Goal: Register for event/course: Sign up to attend an event or enroll in a course

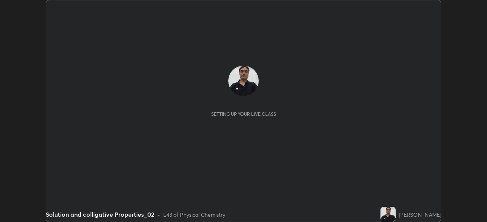
scroll to position [222, 486]
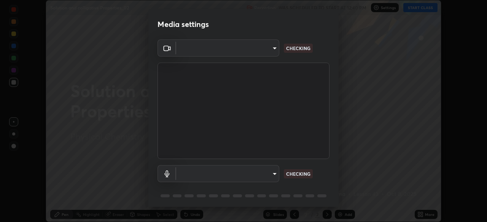
type input "534ae9bfbd50c86cdc35c4d6911e2bd165a81d6ee3e2e76928ea750387f40fef"
type input "0c837dd0cff998cb40a4c289abfd92241dc602448b43eb765d485d115781ec1e"
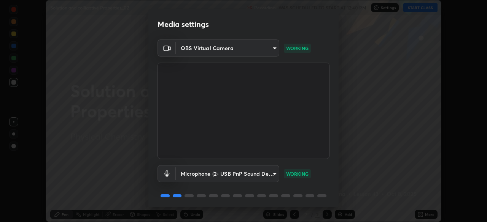
scroll to position [27, 0]
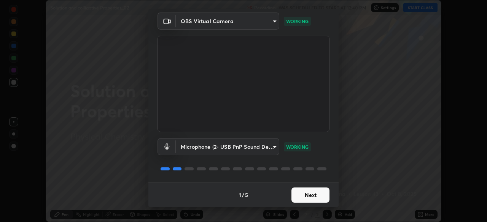
click at [305, 196] on button "Next" at bounding box center [310, 195] width 38 height 15
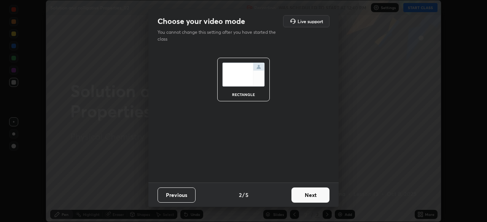
scroll to position [0, 0]
click at [306, 198] on button "Next" at bounding box center [310, 195] width 38 height 15
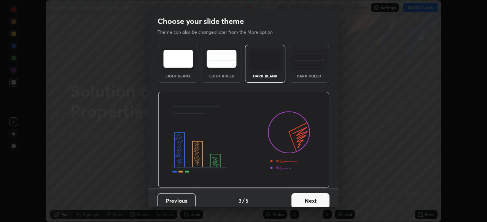
click at [308, 197] on button "Next" at bounding box center [310, 201] width 38 height 15
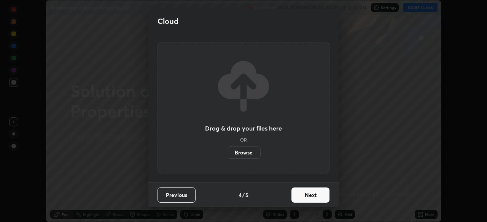
click at [309, 199] on button "Next" at bounding box center [310, 195] width 38 height 15
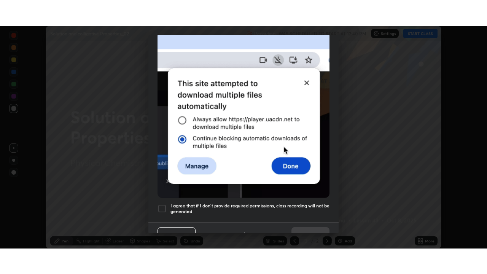
scroll to position [182, 0]
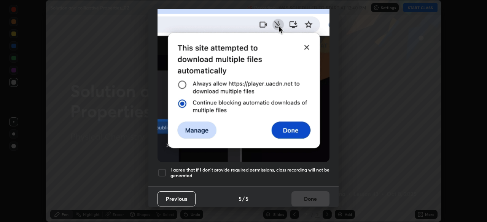
click at [165, 168] on div at bounding box center [161, 172] width 9 height 9
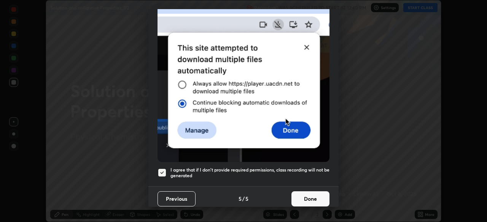
click at [306, 196] on button "Done" at bounding box center [310, 199] width 38 height 15
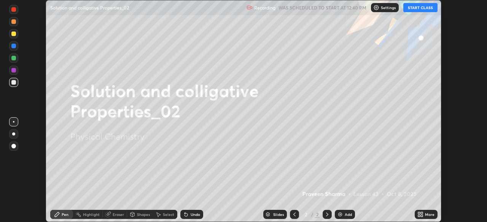
click at [420, 4] on button "START CLASS" at bounding box center [420, 7] width 34 height 9
click at [420, 7] on button "START CLASS" at bounding box center [420, 7] width 34 height 9
click at [419, 213] on icon at bounding box center [419, 214] width 2 height 2
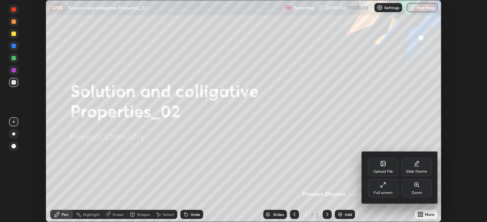
click at [386, 190] on div "Full screen" at bounding box center [383, 188] width 30 height 18
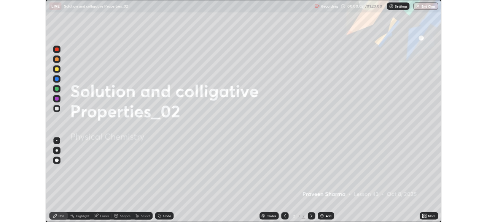
scroll to position [274, 487]
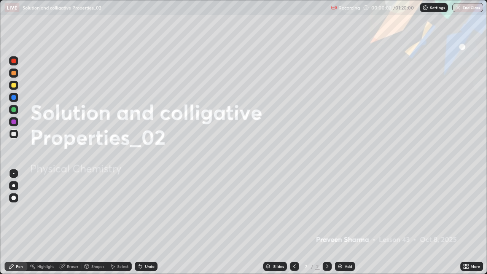
click at [346, 222] on div "Add" at bounding box center [347, 266] width 7 height 4
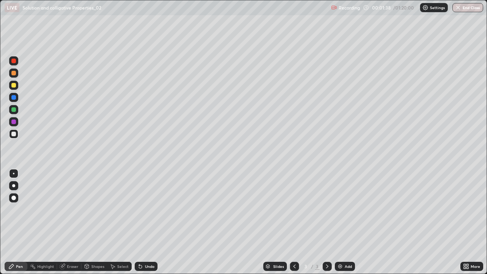
click at [69, 222] on div "Eraser" at bounding box center [72, 266] width 11 height 4
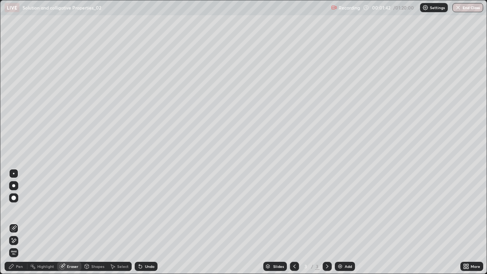
click at [19, 222] on div "Pen" at bounding box center [19, 266] width 7 height 4
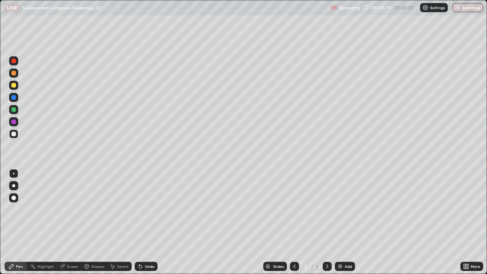
click at [345, 222] on div "Add" at bounding box center [345, 266] width 20 height 9
click at [148, 222] on div "Undo" at bounding box center [146, 266] width 23 height 9
click at [152, 222] on div "Undo" at bounding box center [150, 266] width 10 height 4
click at [149, 222] on div "Undo" at bounding box center [150, 266] width 10 height 4
click at [151, 222] on div "Undo" at bounding box center [150, 266] width 10 height 4
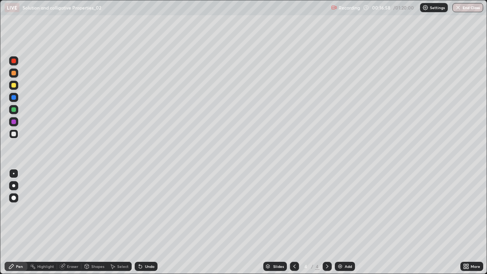
click at [149, 222] on div "Undo" at bounding box center [150, 266] width 10 height 4
click at [150, 222] on div "Undo" at bounding box center [150, 266] width 10 height 4
click at [341, 222] on img at bounding box center [340, 266] width 6 height 6
click at [340, 222] on img at bounding box center [340, 266] width 6 height 6
click at [291, 222] on icon at bounding box center [294, 266] width 6 height 6
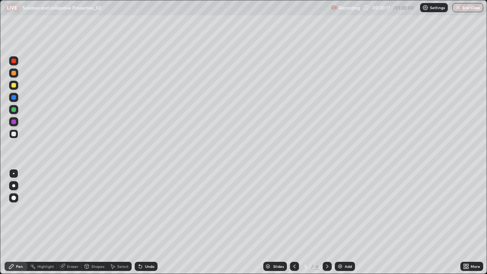
click at [139, 222] on icon at bounding box center [140, 266] width 3 height 3
click at [140, 222] on icon at bounding box center [140, 266] width 3 height 3
click at [153, 222] on div "Undo" at bounding box center [150, 266] width 10 height 4
click at [338, 222] on img at bounding box center [340, 266] width 6 height 6
click at [294, 222] on div at bounding box center [294, 266] width 9 height 9
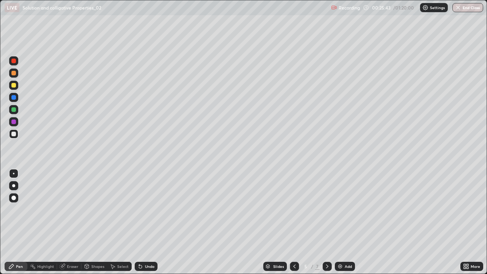
click at [297, 222] on div at bounding box center [294, 266] width 9 height 9
click at [326, 222] on icon at bounding box center [327, 266] width 6 height 6
click at [327, 222] on div at bounding box center [326, 266] width 9 height 9
click at [152, 222] on div "Undo" at bounding box center [150, 266] width 10 height 4
click at [150, 222] on div "Undo" at bounding box center [150, 266] width 10 height 4
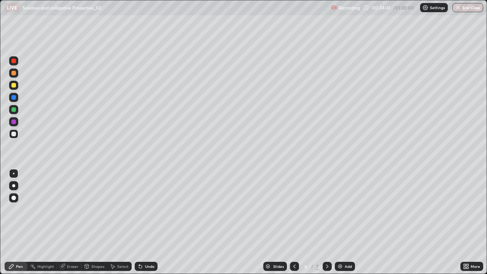
click at [151, 222] on div "Undo" at bounding box center [146, 266] width 23 height 9
click at [155, 222] on div "Undo" at bounding box center [146, 266] width 23 height 9
click at [13, 86] on div at bounding box center [13, 85] width 5 height 5
click at [142, 222] on icon at bounding box center [140, 266] width 6 height 6
click at [139, 222] on icon at bounding box center [140, 266] width 3 height 3
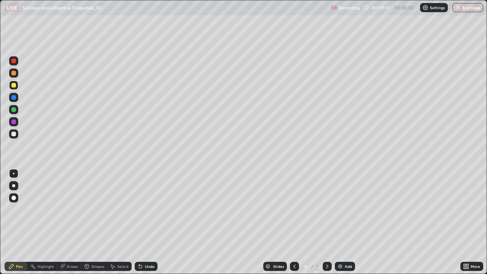
click at [17, 111] on div at bounding box center [13, 109] width 9 height 9
click at [326, 222] on icon at bounding box center [327, 266] width 6 height 6
click at [15, 132] on div at bounding box center [13, 134] width 5 height 5
click at [14, 108] on div at bounding box center [13, 109] width 5 height 5
click at [16, 134] on div at bounding box center [13, 134] width 5 height 5
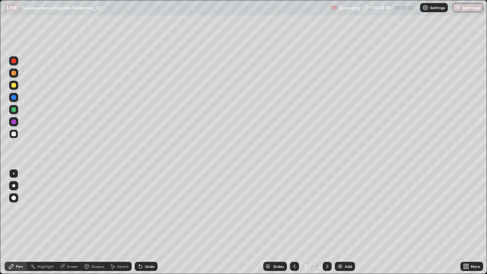
click at [14, 109] on div at bounding box center [13, 109] width 5 height 5
click at [17, 135] on div at bounding box center [13, 133] width 9 height 9
click at [15, 108] on div at bounding box center [13, 109] width 5 height 5
click at [146, 222] on div "Undo" at bounding box center [150, 266] width 10 height 4
click at [147, 222] on div "Undo" at bounding box center [150, 266] width 10 height 4
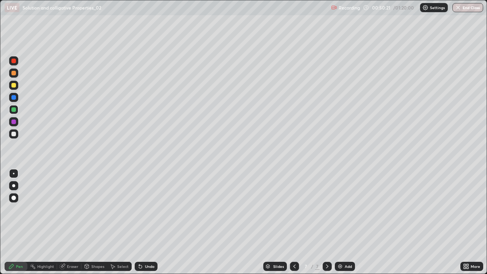
click at [15, 135] on div at bounding box center [13, 134] width 5 height 5
click at [147, 222] on div "Undo" at bounding box center [150, 266] width 10 height 4
click at [151, 222] on div "Undo" at bounding box center [150, 266] width 10 height 4
click at [348, 222] on div "Add" at bounding box center [345, 266] width 20 height 9
click at [68, 222] on div "Eraser" at bounding box center [72, 266] width 11 height 4
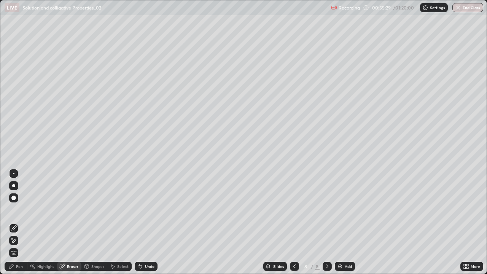
click at [19, 222] on div "Pen" at bounding box center [19, 266] width 7 height 4
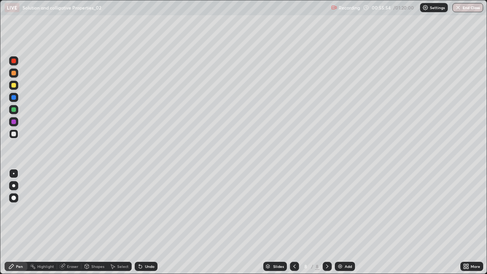
click at [14, 87] on div at bounding box center [13, 85] width 5 height 5
click at [146, 222] on div "Undo" at bounding box center [150, 266] width 10 height 4
click at [343, 222] on div "Add" at bounding box center [345, 266] width 20 height 9
click at [143, 222] on div "Undo" at bounding box center [146, 266] width 23 height 9
click at [14, 107] on div at bounding box center [13, 109] width 5 height 5
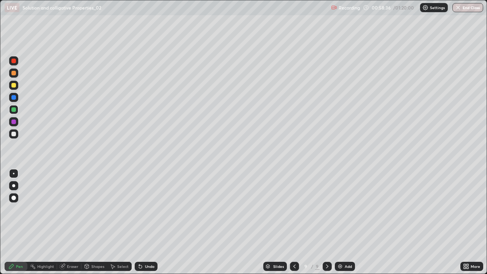
click at [147, 222] on div "Undo" at bounding box center [150, 266] width 10 height 4
click at [16, 133] on div at bounding box center [13, 133] width 9 height 9
click at [338, 222] on img at bounding box center [340, 266] width 6 height 6
click at [293, 222] on icon at bounding box center [294, 266] width 6 height 6
click at [140, 222] on icon at bounding box center [140, 266] width 3 height 3
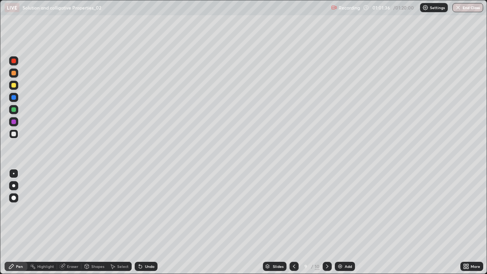
click at [140, 222] on icon at bounding box center [140, 266] width 3 height 3
click at [142, 222] on div "Undo" at bounding box center [146, 266] width 23 height 9
click at [140, 222] on icon at bounding box center [140, 266] width 3 height 3
click at [327, 222] on icon at bounding box center [327, 266] width 6 height 6
click at [66, 222] on div "Eraser" at bounding box center [69, 266] width 24 height 9
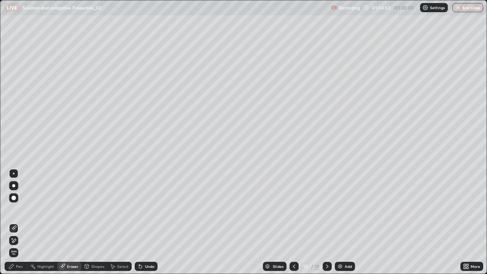
click at [19, 222] on div "Pen" at bounding box center [19, 266] width 7 height 4
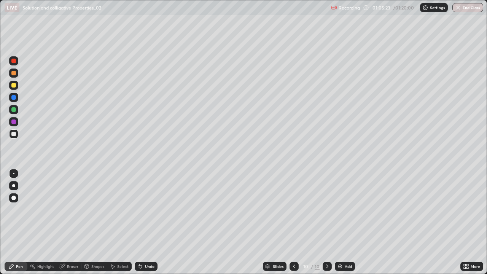
click at [294, 222] on icon at bounding box center [294, 266] width 2 height 4
click at [141, 222] on icon at bounding box center [140, 266] width 6 height 6
click at [139, 222] on icon at bounding box center [139, 264] width 1 height 1
click at [143, 222] on div "Undo" at bounding box center [146, 266] width 23 height 9
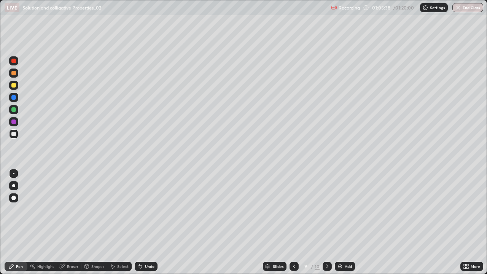
click at [143, 222] on div "Undo" at bounding box center [146, 266] width 23 height 9
click at [144, 222] on div "Undo" at bounding box center [146, 266] width 23 height 9
click at [327, 222] on icon at bounding box center [327, 266] width 6 height 6
click at [15, 84] on div at bounding box center [13, 85] width 5 height 5
click at [13, 109] on div at bounding box center [13, 109] width 5 height 5
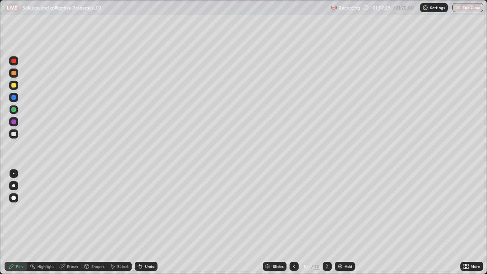
click at [294, 222] on div at bounding box center [293, 266] width 9 height 9
click at [327, 222] on icon at bounding box center [327, 266] width 6 height 6
click at [293, 222] on icon at bounding box center [294, 266] width 6 height 6
click at [151, 222] on div "Undo" at bounding box center [150, 266] width 10 height 4
click at [326, 222] on icon at bounding box center [327, 266] width 2 height 4
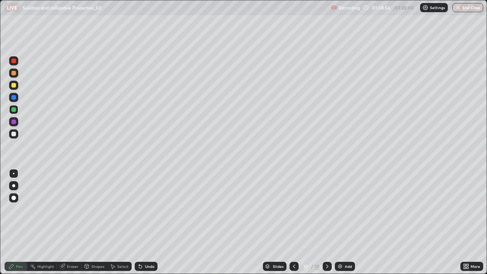
click at [294, 222] on icon at bounding box center [294, 266] width 2 height 4
click at [13, 134] on div at bounding box center [13, 134] width 5 height 5
click at [139, 222] on icon at bounding box center [139, 264] width 1 height 1
click at [60, 222] on div "Eraser" at bounding box center [69, 266] width 24 height 9
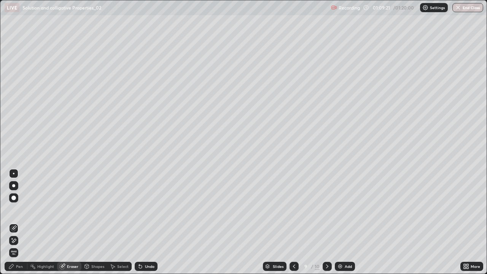
click at [19, 222] on div "Pen" at bounding box center [19, 266] width 7 height 4
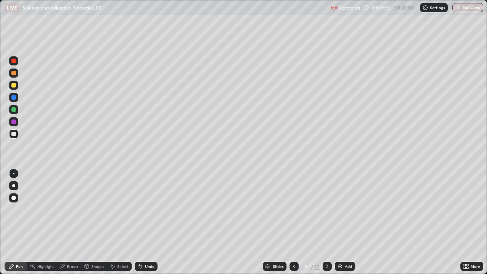
click at [148, 222] on div "Undo" at bounding box center [150, 266] width 10 height 4
click at [14, 86] on div at bounding box center [13, 85] width 5 height 5
click at [15, 133] on div at bounding box center [13, 134] width 5 height 5
click at [14, 96] on div at bounding box center [13, 97] width 5 height 5
click at [343, 222] on div "Add" at bounding box center [345, 266] width 20 height 9
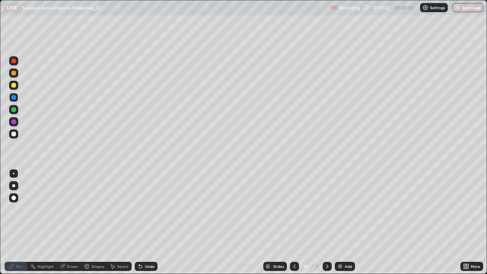
click at [14, 134] on div at bounding box center [13, 134] width 5 height 5
click at [294, 222] on icon at bounding box center [294, 266] width 6 height 6
click at [327, 222] on icon at bounding box center [327, 266] width 6 height 6
click at [147, 222] on div "Undo" at bounding box center [150, 266] width 10 height 4
click at [71, 222] on div "Eraser" at bounding box center [72, 266] width 11 height 4
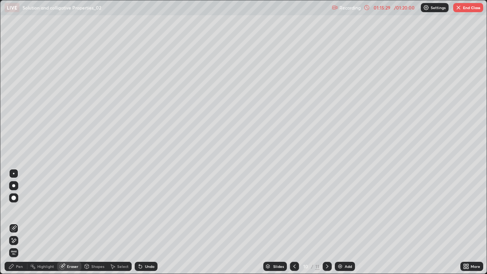
click at [18, 222] on div "Pen" at bounding box center [19, 266] width 7 height 4
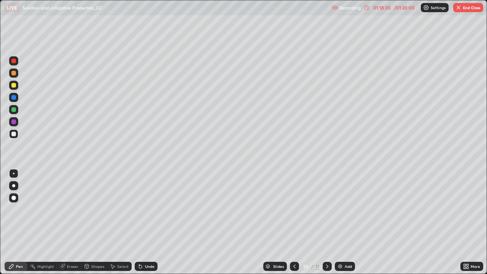
click at [458, 12] on button "End Class" at bounding box center [468, 7] width 30 height 9
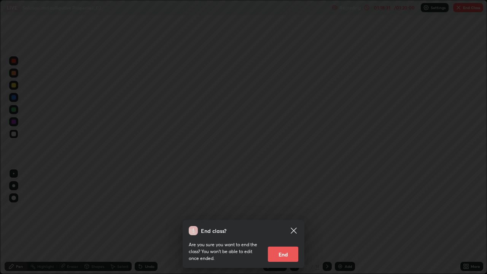
click at [284, 222] on button "End" at bounding box center [283, 253] width 30 height 15
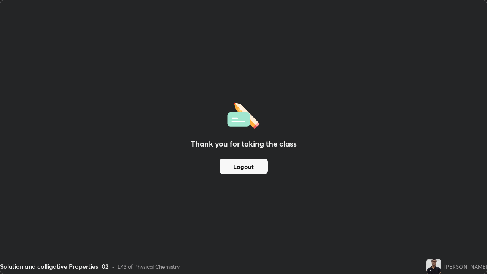
click at [250, 170] on button "Logout" at bounding box center [243, 166] width 48 height 15
click at [251, 171] on button "Logout" at bounding box center [243, 166] width 48 height 15
click at [360, 166] on div "Thank you for taking the class Logout" at bounding box center [243, 136] width 486 height 273
click at [250, 164] on button "Logout" at bounding box center [243, 166] width 48 height 15
click at [254, 168] on button "Logout" at bounding box center [243, 166] width 48 height 15
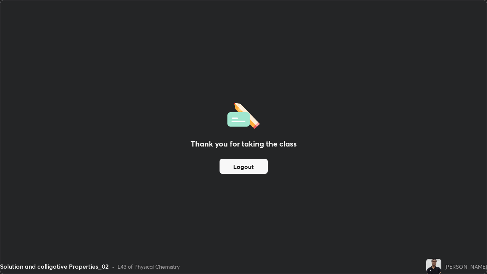
click at [250, 167] on button "Logout" at bounding box center [243, 166] width 48 height 15
click at [249, 166] on button "Logout" at bounding box center [243, 166] width 48 height 15
click at [249, 164] on button "Logout" at bounding box center [243, 166] width 48 height 15
click at [248, 166] on button "Logout" at bounding box center [243, 166] width 48 height 15
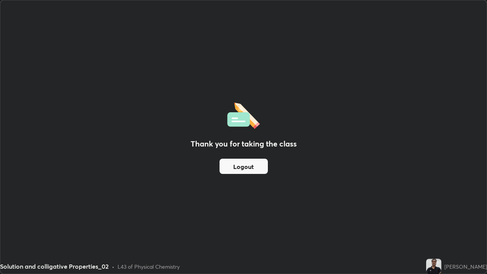
click at [248, 164] on button "Logout" at bounding box center [243, 166] width 48 height 15
click at [248, 165] on button "Logout" at bounding box center [243, 166] width 48 height 15
click at [228, 161] on button "Logout" at bounding box center [243, 166] width 48 height 15
click at [251, 160] on button "Logout" at bounding box center [243, 166] width 48 height 15
click at [255, 162] on button "Logout" at bounding box center [243, 166] width 48 height 15
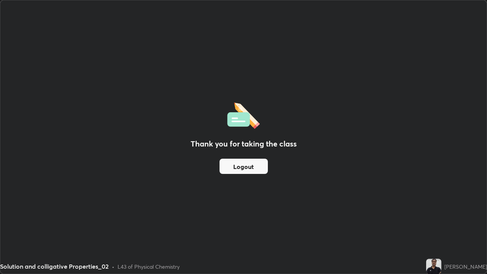
click at [254, 162] on button "Logout" at bounding box center [243, 166] width 48 height 15
click at [252, 171] on button "Logout" at bounding box center [243, 166] width 48 height 15
click at [249, 169] on button "Logout" at bounding box center [243, 166] width 48 height 15
click at [252, 169] on button "Logout" at bounding box center [243, 166] width 48 height 15
click at [309, 222] on div "Thank you for taking the class Logout" at bounding box center [243, 136] width 486 height 273
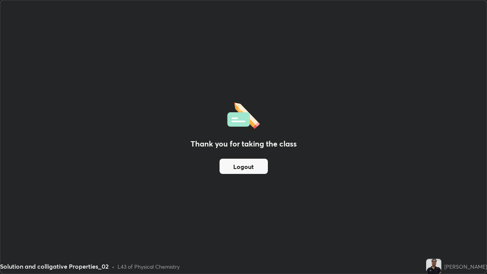
click at [193, 130] on div "Thank you for taking the class Logout" at bounding box center [243, 136] width 486 height 273
click at [183, 125] on div "Thank you for taking the class Logout" at bounding box center [243, 136] width 486 height 273
click at [207, 205] on div "Thank you for taking the class Logout" at bounding box center [243, 136] width 486 height 273
click at [237, 172] on button "Logout" at bounding box center [243, 166] width 48 height 15
click at [246, 165] on button "Logout" at bounding box center [243, 166] width 48 height 15
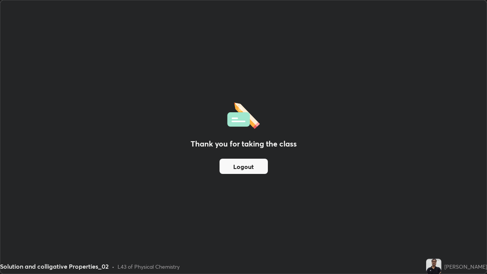
click at [244, 26] on div "Thank you for taking the class Logout" at bounding box center [243, 136] width 486 height 273
click at [235, 166] on button "Logout" at bounding box center [243, 166] width 48 height 15
click at [233, 168] on button "Logout" at bounding box center [243, 166] width 48 height 15
click at [228, 164] on button "Logout" at bounding box center [243, 166] width 48 height 15
click at [244, 167] on button "Logout" at bounding box center [243, 166] width 48 height 15
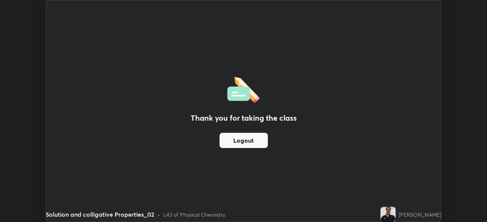
scroll to position [37796, 37532]
